Goal: Task Accomplishment & Management: Complete application form

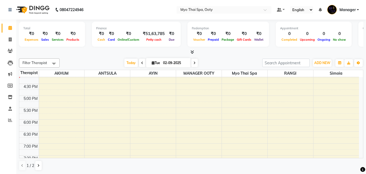
scroll to position [163, 0]
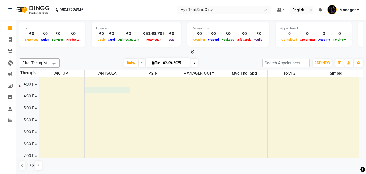
click at [105, 89] on div "9:00 AM 9:30 AM 10:00 AM 10:30 AM 11:00 AM 11:30 AM 12:00 PM 12:30 PM 1:00 PM 1…" at bounding box center [189, 69] width 340 height 310
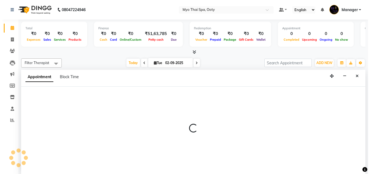
scroll to position [0, 0]
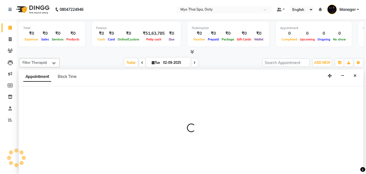
select select "59515"
select select "tentative"
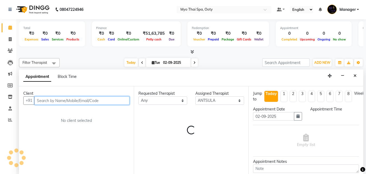
select select "975"
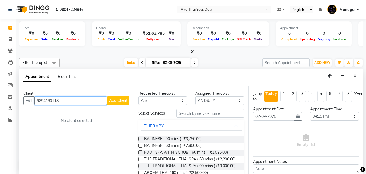
type input "9894160118"
click at [111, 102] on span "Add Client" at bounding box center [118, 100] width 18 height 5
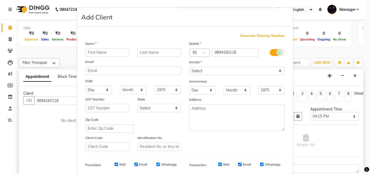
click at [102, 53] on input "text" at bounding box center [107, 52] width 44 height 8
type input "[PERSON_NAME]"
click at [254, 69] on select "Select [DEMOGRAPHIC_DATA] [DEMOGRAPHIC_DATA] Other Prefer Not To Say" at bounding box center [237, 71] width 96 height 8
select select "[DEMOGRAPHIC_DATA]"
click at [189, 67] on select "Select [DEMOGRAPHIC_DATA] [DEMOGRAPHIC_DATA] Other Prefer Not To Say" at bounding box center [237, 71] width 96 height 8
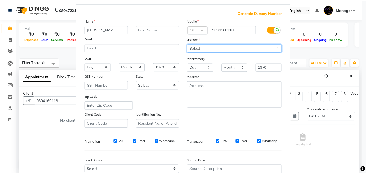
scroll to position [76, 0]
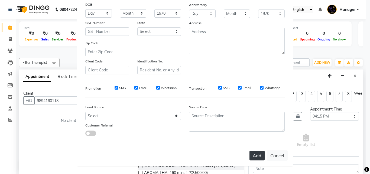
click at [253, 158] on button "Add" at bounding box center [257, 155] width 15 height 10
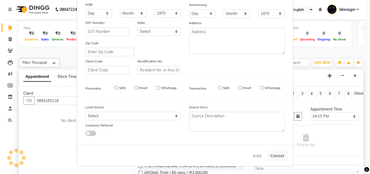
select select
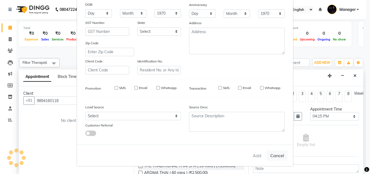
select select
checkbox input "false"
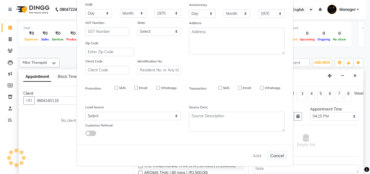
checkbox input "false"
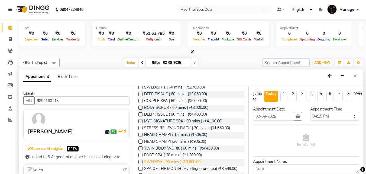
scroll to position [19, 0]
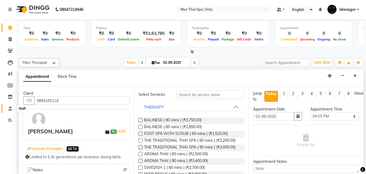
click at [9, 110] on icon at bounding box center [10, 108] width 4 height 4
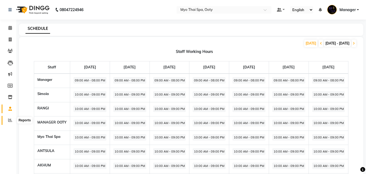
click at [9, 120] on icon at bounding box center [10, 120] width 4 height 4
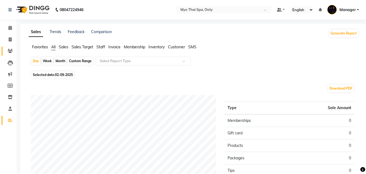
click at [10, 55] on link "Clients" at bounding box center [8, 51] width 13 height 9
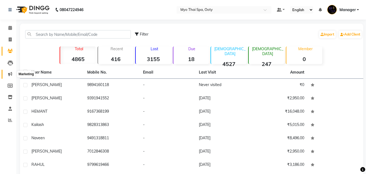
click at [9, 75] on icon at bounding box center [10, 74] width 4 height 4
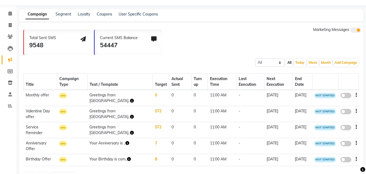
scroll to position [35, 0]
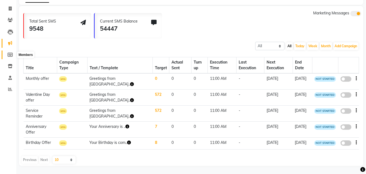
click at [10, 53] on icon at bounding box center [10, 55] width 5 height 4
select select
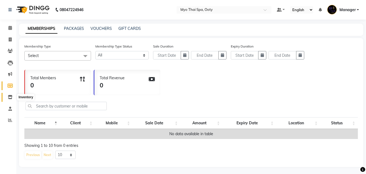
click at [9, 95] on icon at bounding box center [10, 97] width 5 height 4
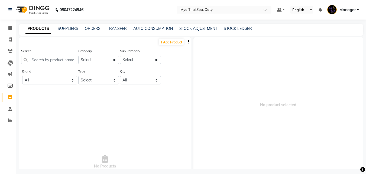
click at [72, 25] on div "PRODUCTS SUPPLIERS ORDERS TRANSFER AUTO CONSUMPTION STOCK ADJUSTMENT STOCK LEDG…" at bounding box center [191, 30] width 345 height 12
click at [86, 32] on div "PRODUCTS SUPPLIERS ORDERS TRANSFER AUTO CONSUMPTION STOCK ADJUSTMENT STOCK LEDG…" at bounding box center [191, 30] width 345 height 12
click at [89, 29] on link "ORDERS" at bounding box center [93, 28] width 16 height 5
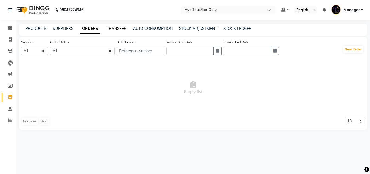
click at [112, 28] on link "TRANSFER" at bounding box center [117, 28] width 20 height 5
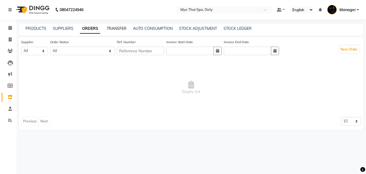
select select "sender"
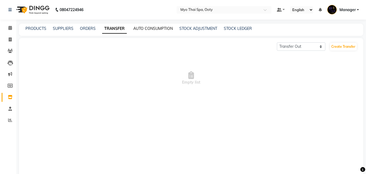
click at [142, 31] on link "AUTO CONSUMPTION" at bounding box center [153, 28] width 40 height 5
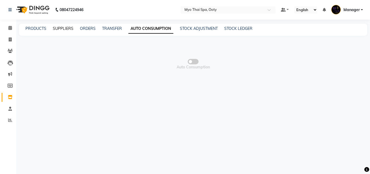
click at [69, 28] on link "SUPPLIERS" at bounding box center [63, 28] width 21 height 5
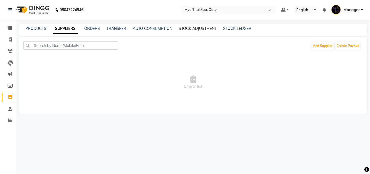
click at [201, 28] on link "STOCK ADJUSTMENT" at bounding box center [198, 28] width 38 height 5
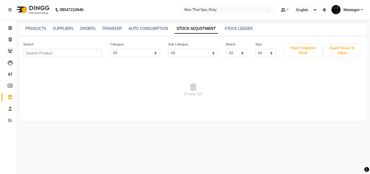
click at [226, 33] on div "PRODUCTS SUPPLIERS ORDERS TRANSFER AUTO CONSUMPTION STOCK ADJUSTMENT STOCK LEDG…" at bounding box center [193, 30] width 349 height 12
click at [233, 27] on link "STOCK LEDGER" at bounding box center [239, 28] width 28 height 5
select select "all"
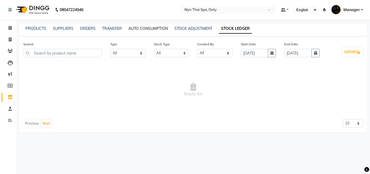
click at [143, 28] on link "AUTO CONSUMPTION" at bounding box center [149, 28] width 40 height 5
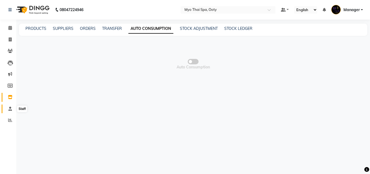
click at [9, 110] on icon at bounding box center [10, 109] width 4 height 4
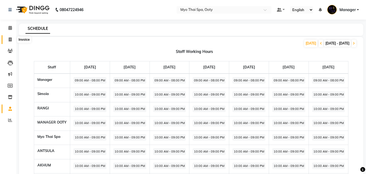
click at [9, 39] on icon at bounding box center [10, 39] width 3 height 4
select select "service"
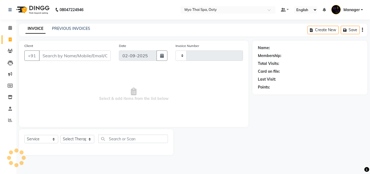
type input "0872"
select select "558"
select select "V"
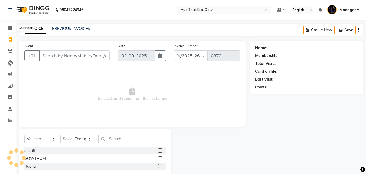
click at [9, 27] on icon at bounding box center [10, 28] width 4 height 4
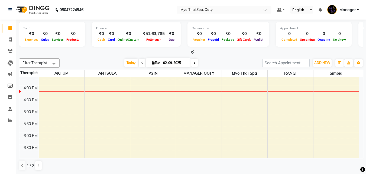
scroll to position [136, 0]
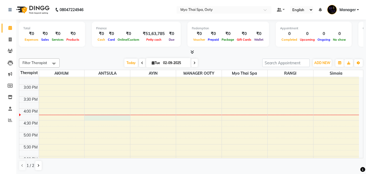
click at [108, 117] on div "9:00 AM 9:30 AM 10:00 AM 10:30 AM 11:00 AM 11:30 AM 12:00 PM 12:30 PM 1:00 PM 1…" at bounding box center [189, 96] width 340 height 310
select select "59515"
select select "975"
select select "tentative"
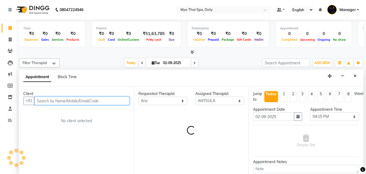
scroll to position [0, 0]
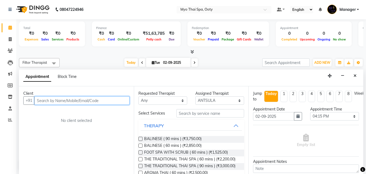
click at [95, 101] on input "text" at bounding box center [81, 100] width 95 height 8
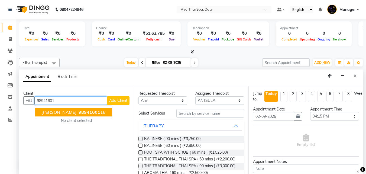
click at [84, 114] on ngb-highlight "98941601 18" at bounding box center [92, 111] width 28 height 5
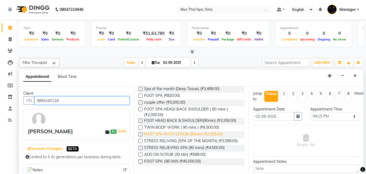
scroll to position [209, 0]
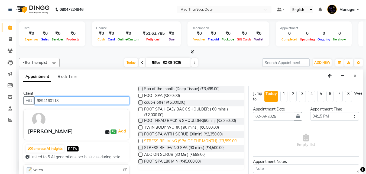
type input "9894160118"
click at [175, 138] on span "STRESS RELIVING (SPA OF THE MONTH) (₹3,599.00)" at bounding box center [191, 141] width 94 height 7
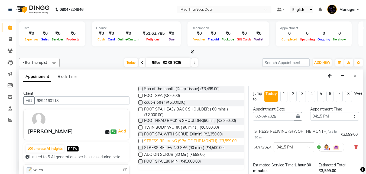
click at [175, 138] on span "STRESS RELIVING (SPA OF THE MONTH) (₹3,599.00)" at bounding box center [191, 141] width 94 height 7
checkbox input "false"
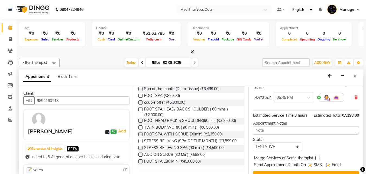
scroll to position [101, 0]
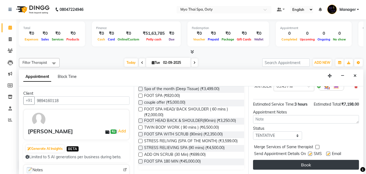
click at [326, 160] on button "Book" at bounding box center [306, 165] width 106 height 10
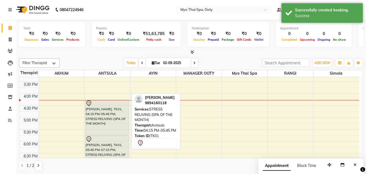
scroll to position [163, 0]
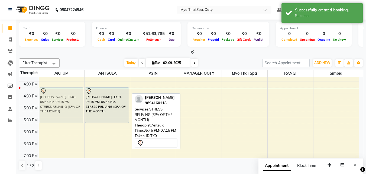
drag, startPoint x: 111, startPoint y: 133, endPoint x: 61, endPoint y: 99, distance: 60.9
click at [61, 99] on tr "[PERSON_NAME], TK01, 05:45 PM-07:15 PM, STRESS RELIVING (SPA OF THE MONTH) [PER…" at bounding box center [189, 69] width 340 height 310
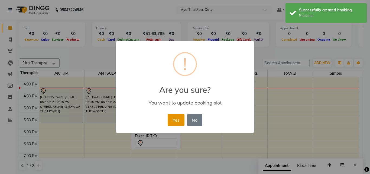
click at [173, 120] on button "Yes" at bounding box center [176, 120] width 17 height 12
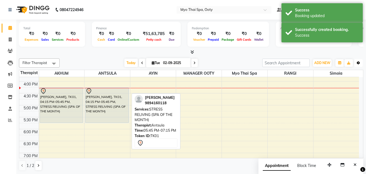
click at [360, 63] on icon "button" at bounding box center [358, 62] width 3 height 3
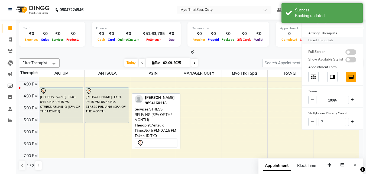
click at [322, 41] on div "Reset Therapists" at bounding box center [332, 40] width 61 height 7
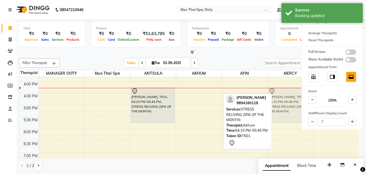
drag, startPoint x: 196, startPoint y: 100, endPoint x: 289, endPoint y: 98, distance: 93.8
click at [289, 98] on tr "[PERSON_NAME], TK01, 04:15 PM-05:45 PM, STRESS RELIVING (SPA OF THE MONTH) [PER…" at bounding box center [189, 69] width 340 height 310
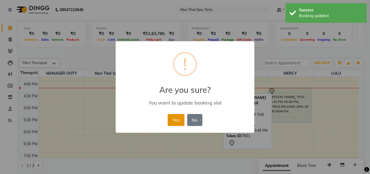
drag, startPoint x: 169, startPoint y: 117, endPoint x: 184, endPoint y: 110, distance: 17.0
click at [170, 117] on button "Yes" at bounding box center [176, 120] width 17 height 12
